Goal: Task Accomplishment & Management: Manage account settings

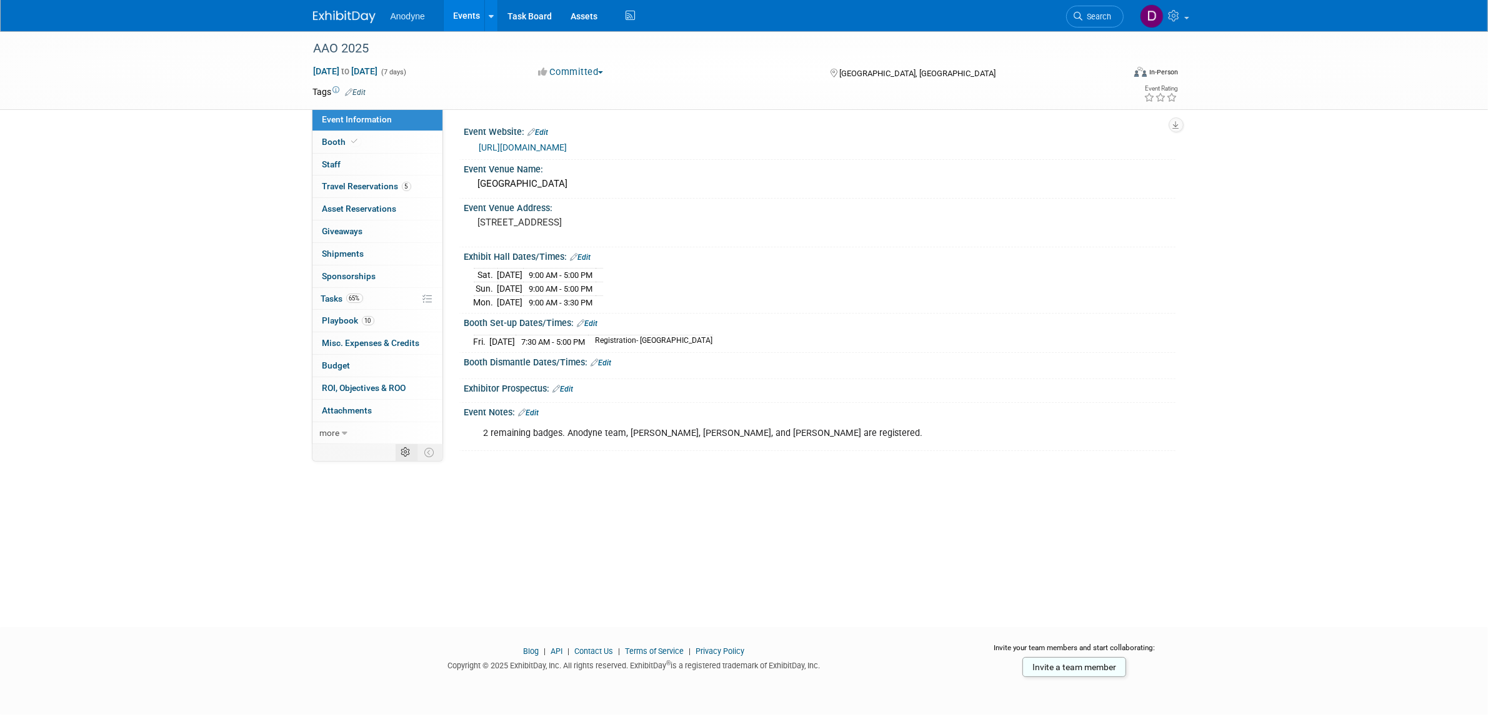
click at [406, 457] on icon at bounding box center [405, 452] width 9 height 9
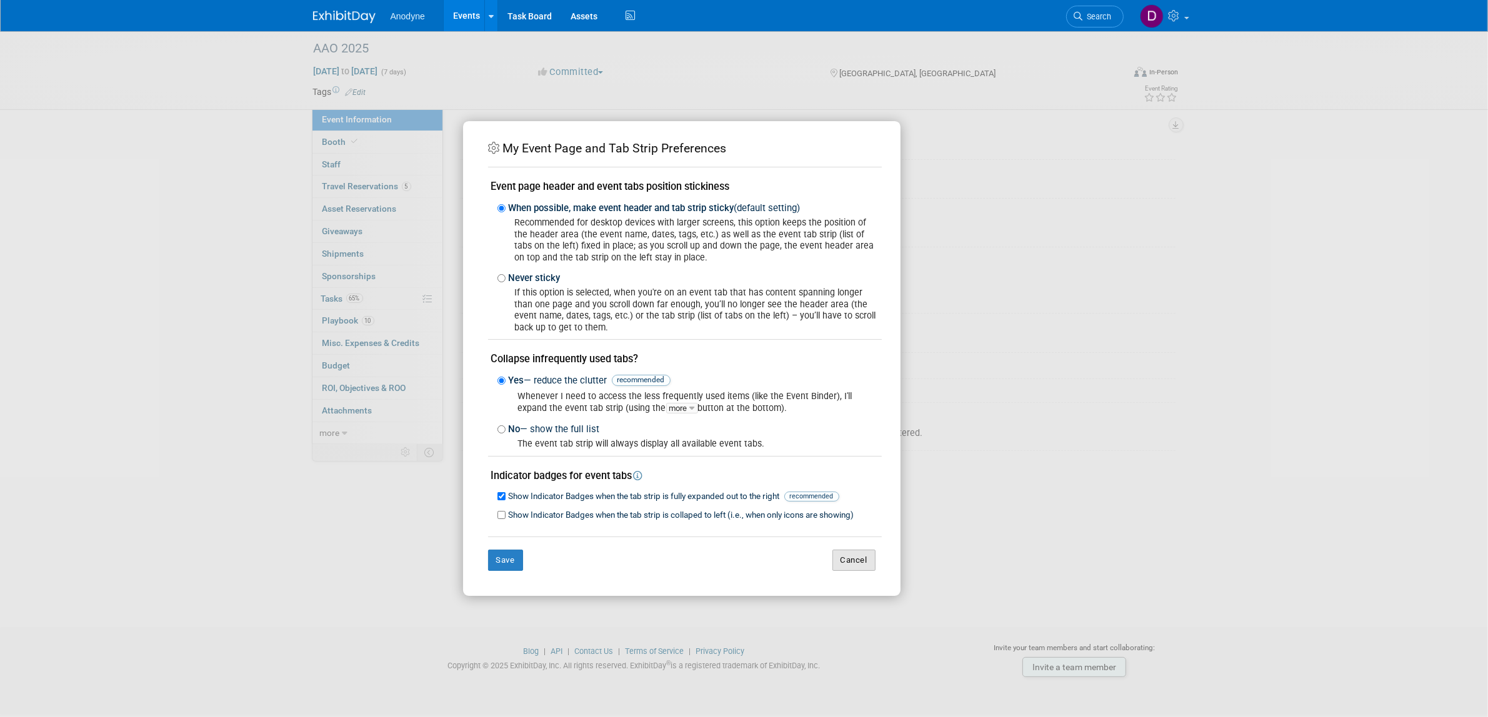
click at [870, 569] on button "Cancel" at bounding box center [853, 560] width 43 height 21
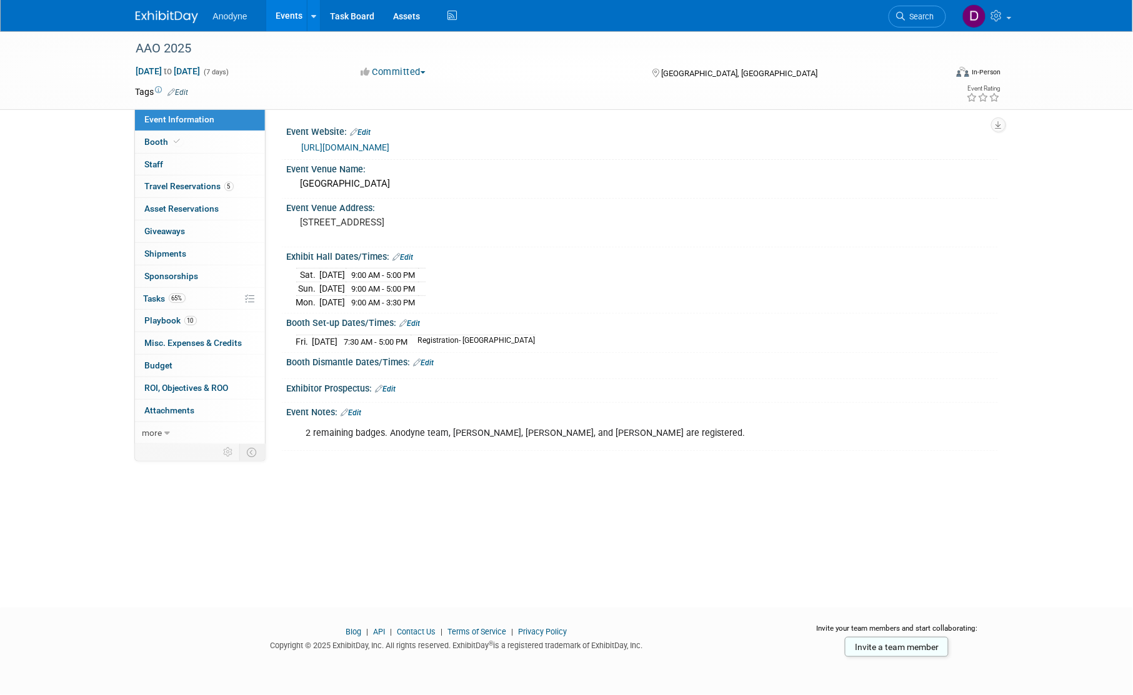
click at [1129, 122] on div "AAO 2025 [DATE] to [DATE] (7 days) [DATE] to [DATE] Committed Committed Conside…" at bounding box center [566, 308] width 1133 height 554
click at [1082, 329] on div "AAO 2025 [DATE] to [DATE] (7 days) [DATE] to [DATE] Committed Committed Conside…" at bounding box center [566, 308] width 1133 height 554
click at [206, 324] on link "10 Playbook 10" at bounding box center [200, 321] width 130 height 22
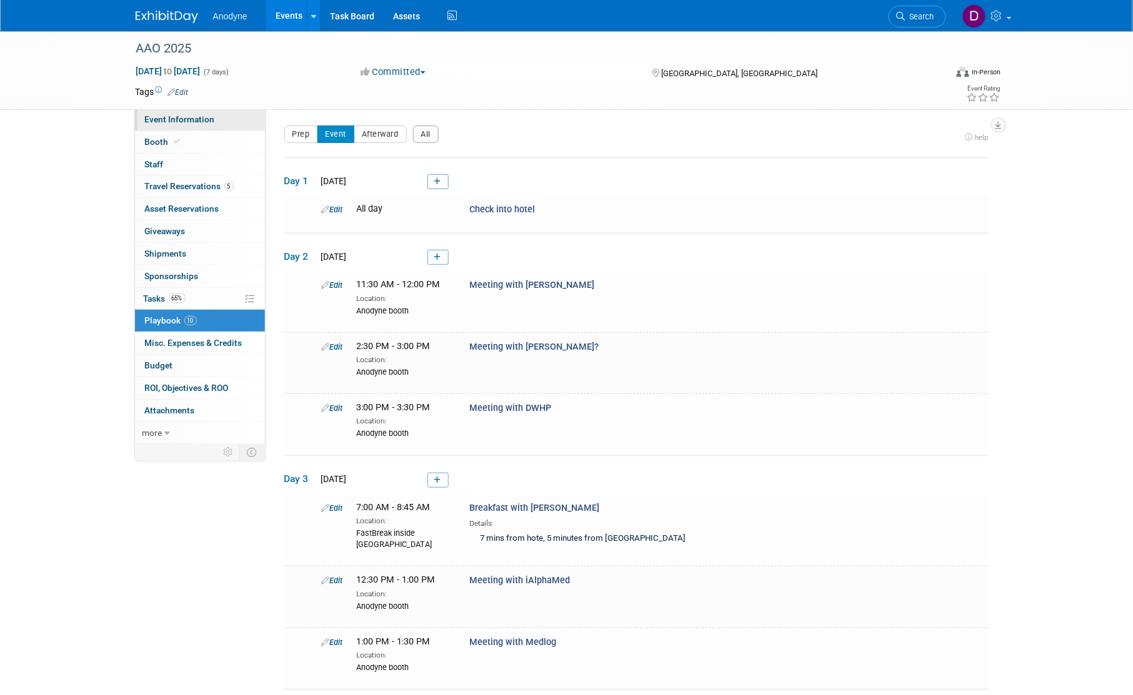
click at [186, 124] on span "Event Information" at bounding box center [180, 119] width 70 height 10
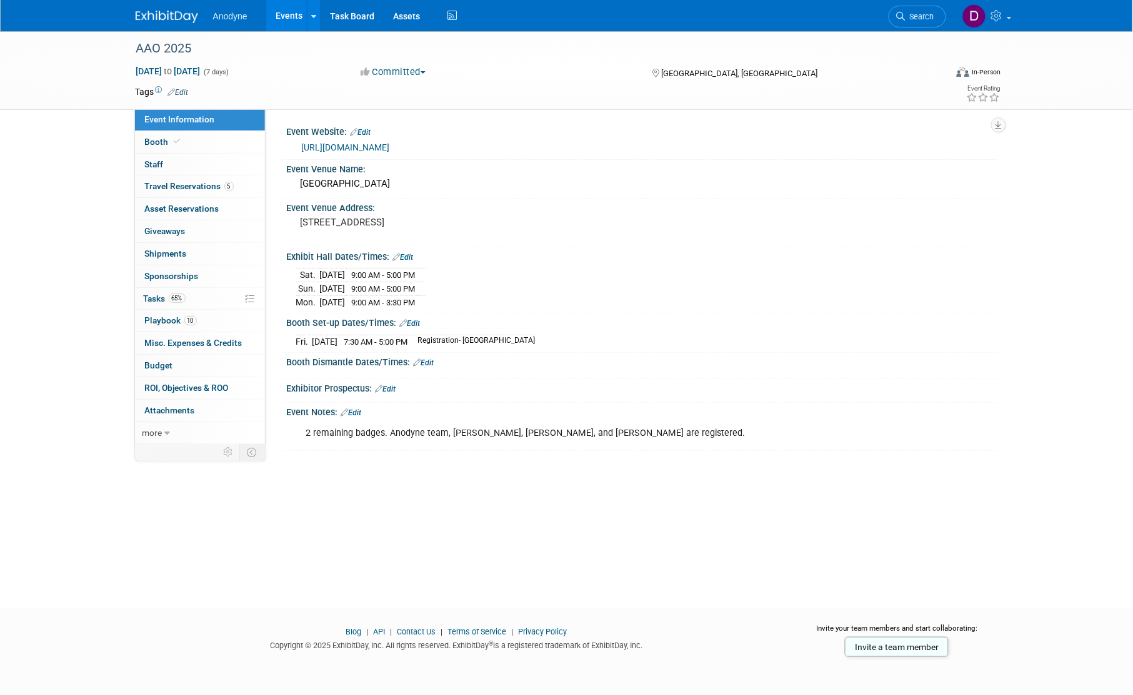
click at [250, 620] on div at bounding box center [566, 619] width 1133 height 16
click at [163, 432] on link "more" at bounding box center [200, 433] width 130 height 22
click at [83, 414] on div "AAO 2025 [DATE] to [DATE] (7 days) [DATE] to [DATE] Committed Committed Conside…" at bounding box center [566, 308] width 1133 height 554
click at [985, 269] on div "[DATE] 9:00 AM - 5:00 PM [DATE] 9:00 AM - 5:00 PM Mon." at bounding box center [642, 287] width 692 height 44
